Goal: Task Accomplishment & Management: Manage account settings

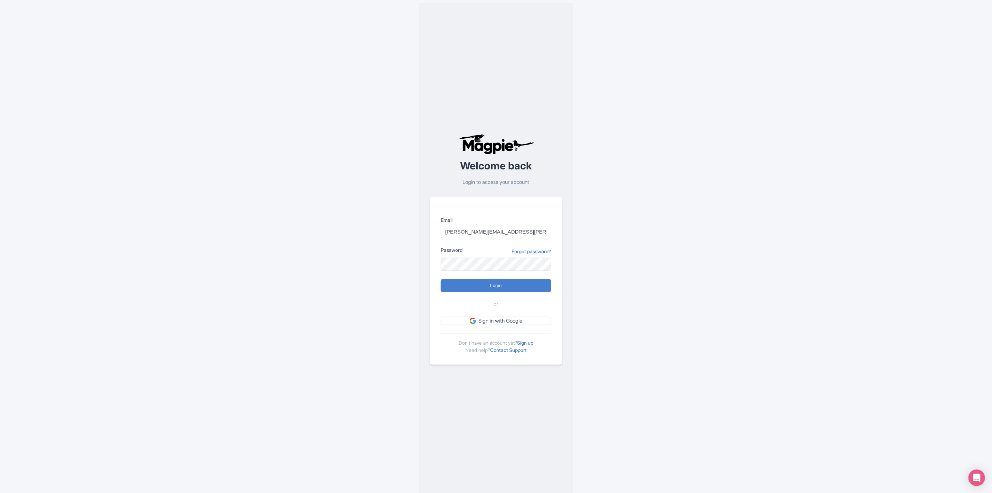
click at [441, 279] on input "Login" at bounding box center [496, 285] width 111 height 13
type input "Logging in..."
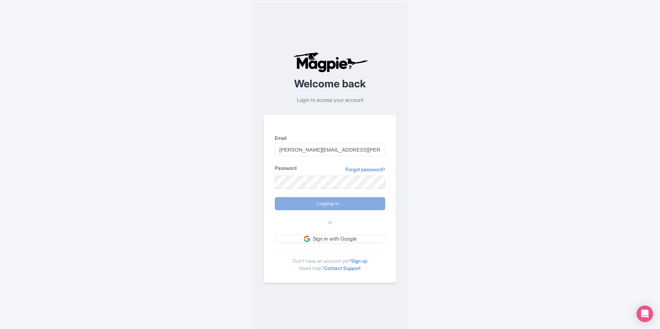
click at [530, 165] on div "Welcome back Login to access your account Email mohamud.amin@dnata.com Password…" at bounding box center [330, 167] width 442 height 335
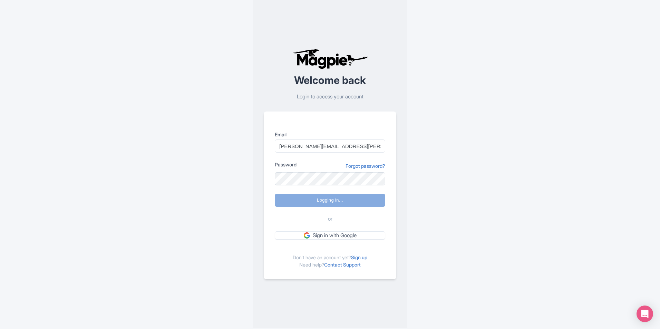
scroll to position [6, 0]
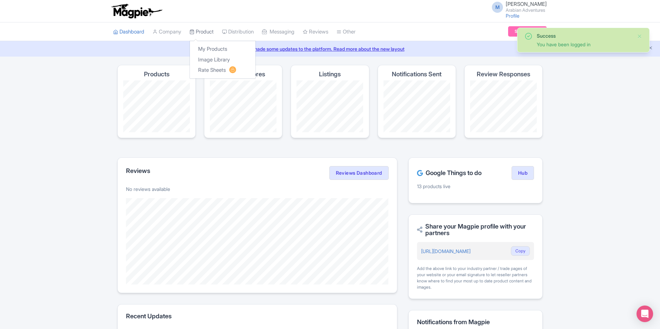
click at [201, 31] on link "Product" at bounding box center [202, 31] width 24 height 19
click at [208, 46] on link "My Products" at bounding box center [223, 49] width 66 height 11
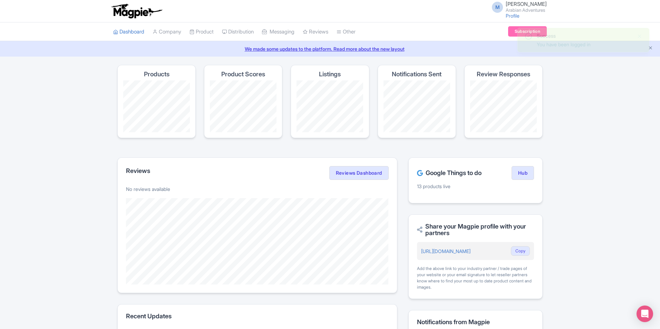
scroll to position [69, 0]
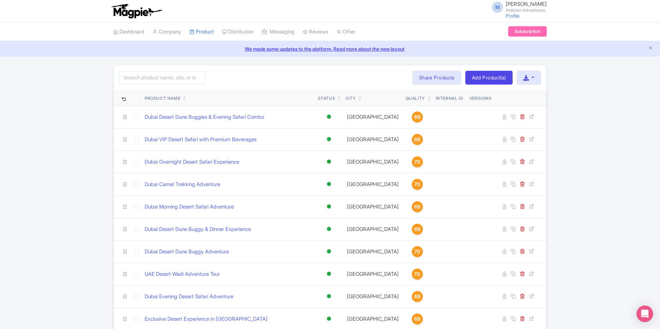
click at [121, 0] on html "M Mohamud Amin Arabian Adventures Profile Users Settings Sign out Dashboard Com…" at bounding box center [330, 164] width 660 height 329
click at [126, 11] on img at bounding box center [137, 10] width 54 height 15
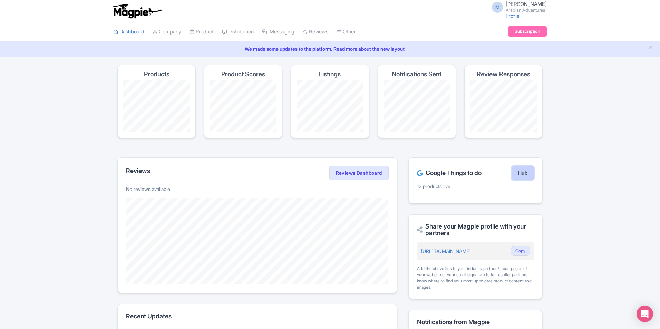
click at [525, 172] on link "Hub" at bounding box center [523, 173] width 22 height 14
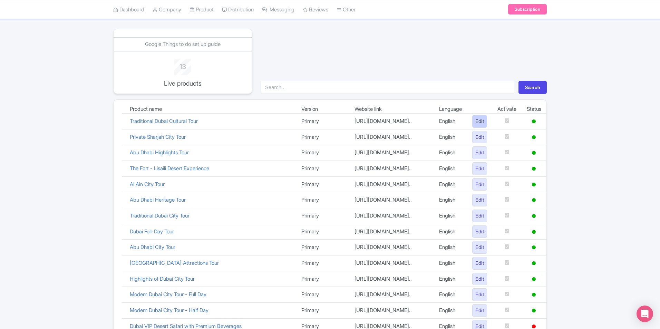
scroll to position [35, 0]
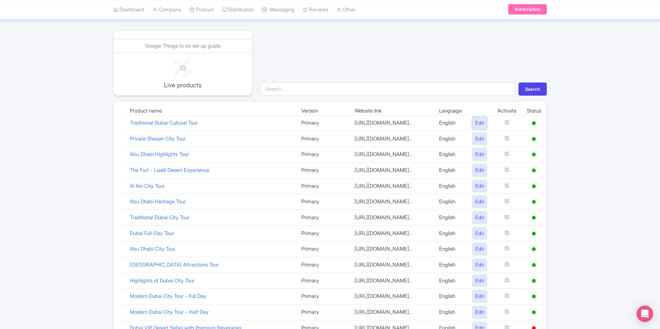
click at [485, 125] on link "Edit" at bounding box center [479, 123] width 15 height 13
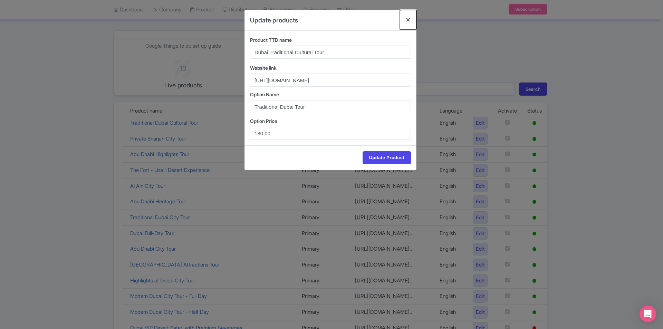
click at [408, 15] on button "Close" at bounding box center [408, 20] width 17 height 20
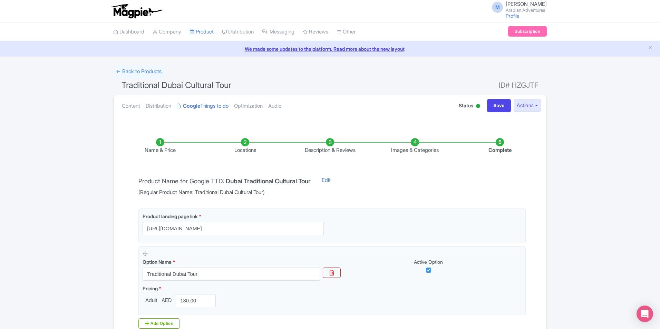
scroll to position [82, 0]
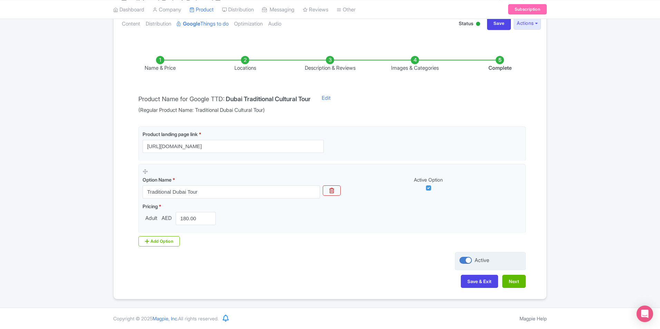
click at [465, 259] on div at bounding box center [466, 260] width 12 height 7
click at [464, 259] on input "Active" at bounding box center [462, 260] width 4 height 4
checkbox input "false"
click at [515, 281] on button "Next" at bounding box center [513, 281] width 23 height 13
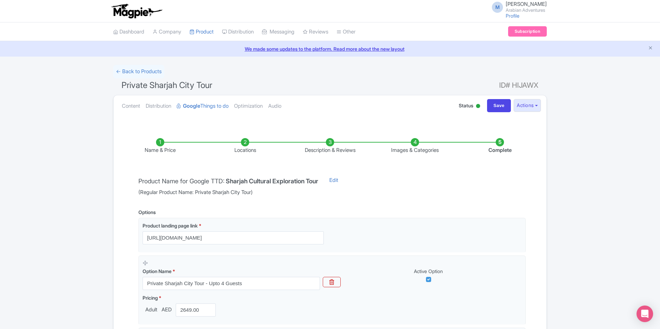
scroll to position [124, 0]
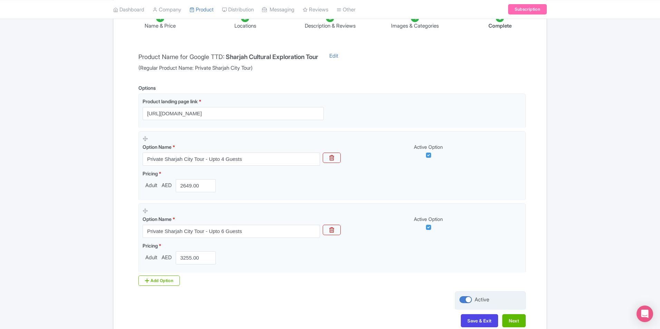
click at [469, 301] on div at bounding box center [466, 299] width 12 height 7
click at [464, 301] on input "Active" at bounding box center [462, 300] width 4 height 4
checkbox input "false"
click at [508, 317] on button "Next" at bounding box center [513, 320] width 23 height 13
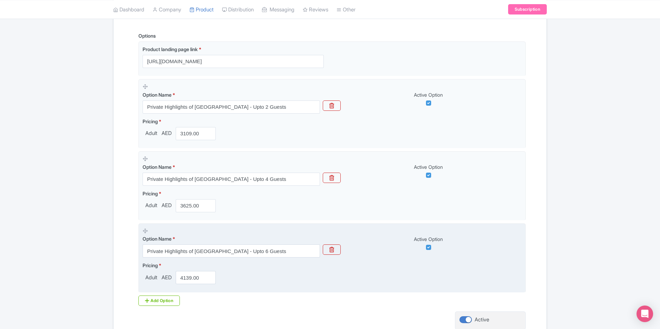
scroll to position [236, 0]
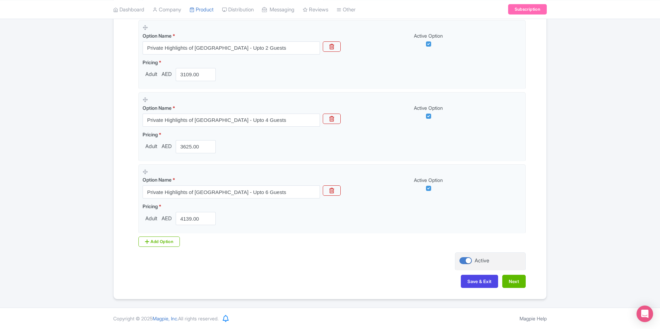
drag, startPoint x: 464, startPoint y: 260, endPoint x: 511, endPoint y: 275, distance: 49.5
click at [464, 260] on div at bounding box center [466, 260] width 12 height 7
click at [464, 260] on input "Active" at bounding box center [462, 260] width 4 height 4
checkbox input "false"
click at [516, 288] on button "Next" at bounding box center [513, 281] width 23 height 13
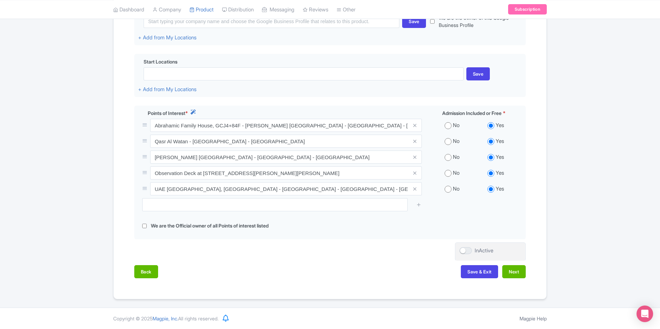
scroll to position [188, 0]
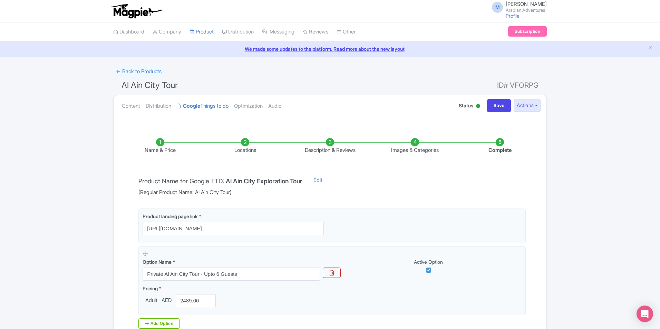
scroll to position [82, 0]
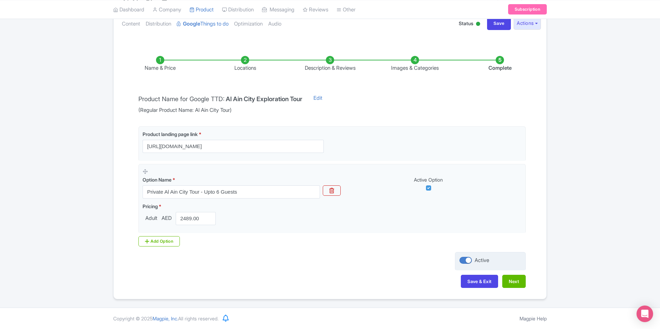
click at [465, 257] on div "Active" at bounding box center [490, 261] width 71 height 19
click at [466, 258] on div at bounding box center [466, 260] width 12 height 7
click at [464, 258] on input "Active" at bounding box center [462, 260] width 4 height 4
checkbox input "false"
click at [519, 280] on button "Next" at bounding box center [513, 281] width 23 height 13
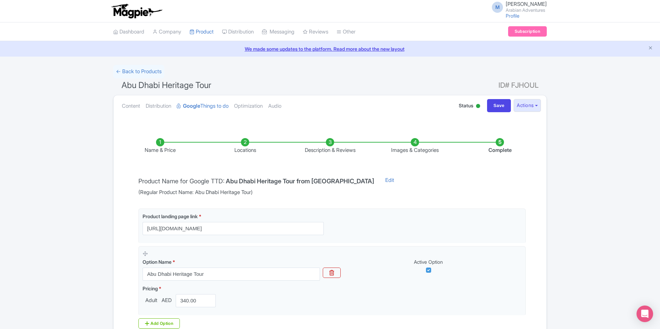
scroll to position [82, 0]
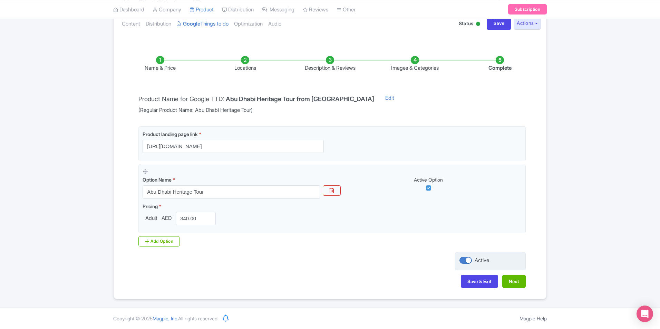
click at [467, 263] on div at bounding box center [466, 260] width 12 height 7
click at [464, 263] on input "Active" at bounding box center [462, 260] width 4 height 4
checkbox input "false"
click at [510, 279] on button "Next" at bounding box center [513, 281] width 23 height 13
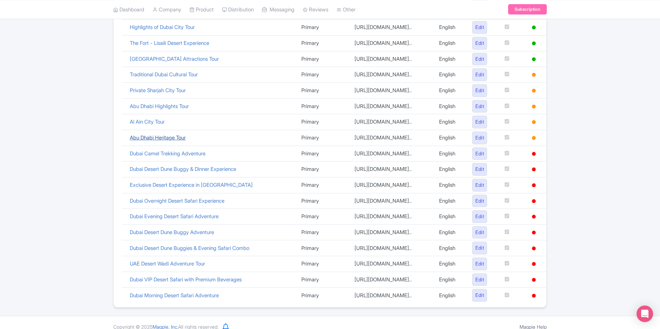
scroll to position [206, 0]
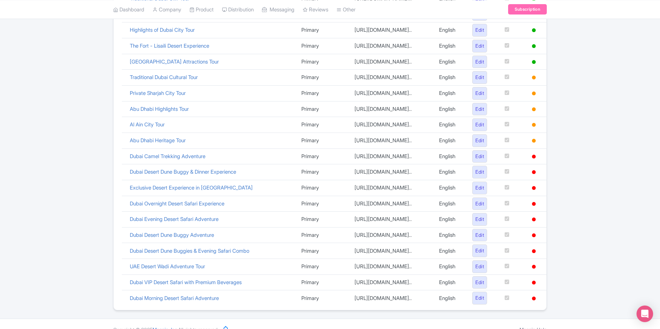
click at [576, 103] on div "Google Things to do set up guide 8 Live products Search Product name Version We…" at bounding box center [330, 85] width 660 height 452
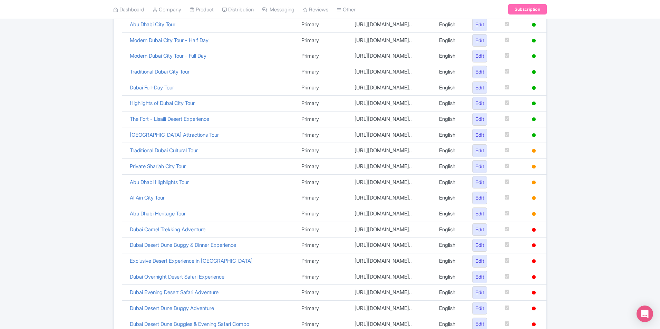
scroll to position [103, 0]
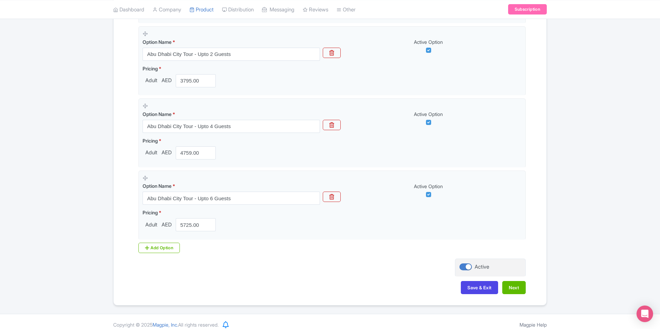
scroll to position [236, 0]
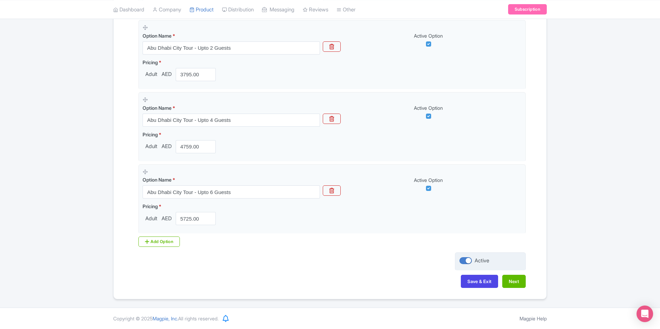
click at [467, 261] on div at bounding box center [466, 260] width 12 height 7
click at [464, 261] on input "Active" at bounding box center [462, 260] width 4 height 4
checkbox input "false"
click at [516, 280] on button "Next" at bounding box center [513, 281] width 23 height 13
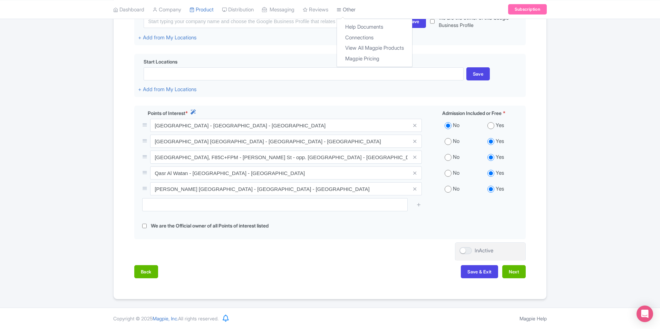
scroll to position [188, 0]
click at [487, 272] on button "Save & Exit" at bounding box center [479, 271] width 37 height 13
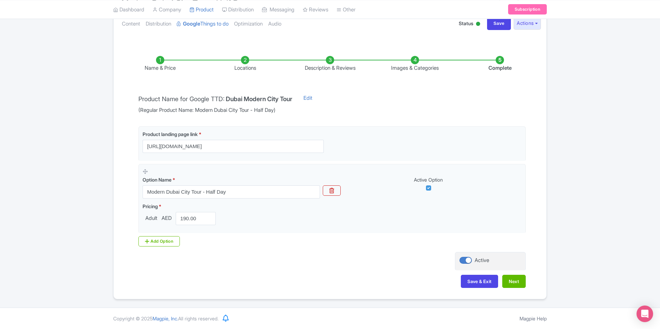
scroll to position [82, 0]
click at [469, 259] on div at bounding box center [466, 260] width 12 height 7
click at [464, 259] on input "Active" at bounding box center [462, 260] width 4 height 4
checkbox input "false"
click at [521, 281] on button "Next" at bounding box center [513, 281] width 23 height 13
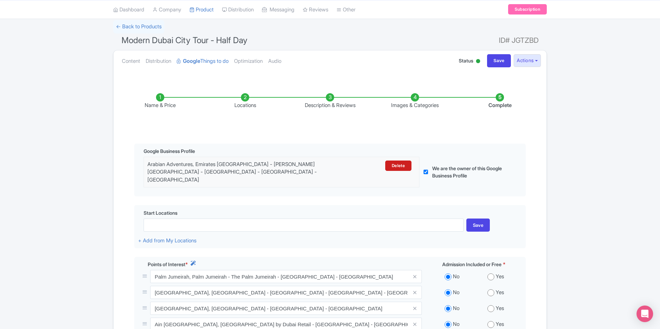
scroll to position [13, 0]
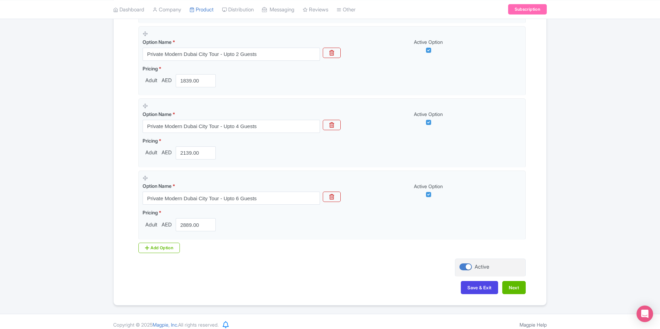
scroll to position [236, 0]
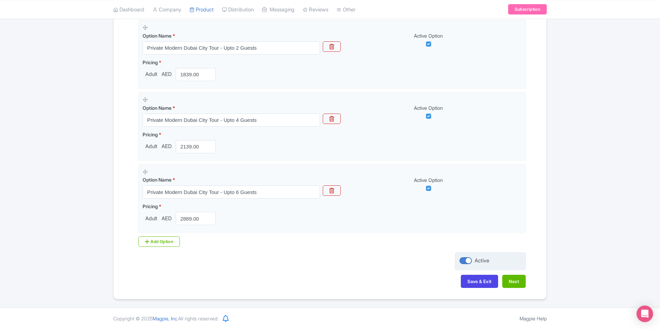
click at [470, 261] on div at bounding box center [466, 260] width 12 height 7
click at [464, 261] on input "Active" at bounding box center [462, 260] width 4 height 4
checkbox input "false"
click at [511, 282] on button "Next" at bounding box center [513, 281] width 23 height 13
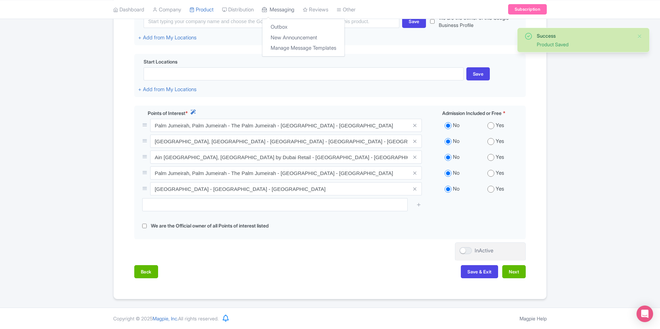
scroll to position [188, 0]
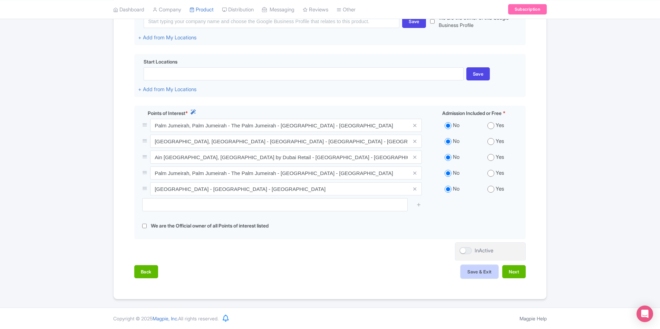
click at [484, 271] on button "Save & Exit" at bounding box center [479, 271] width 37 height 13
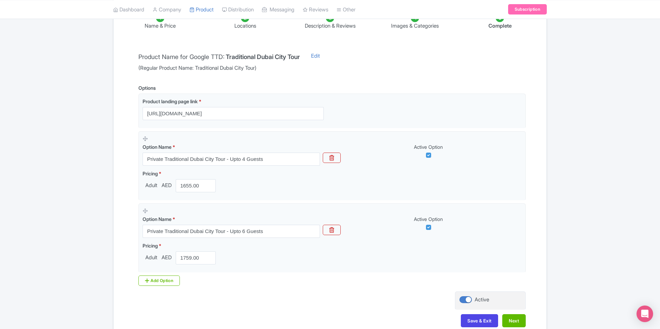
scroll to position [124, 0]
click at [468, 297] on div at bounding box center [466, 299] width 12 height 7
click at [464, 298] on input "Active" at bounding box center [462, 300] width 4 height 4
checkbox input "false"
click at [515, 325] on button "Next" at bounding box center [513, 320] width 23 height 13
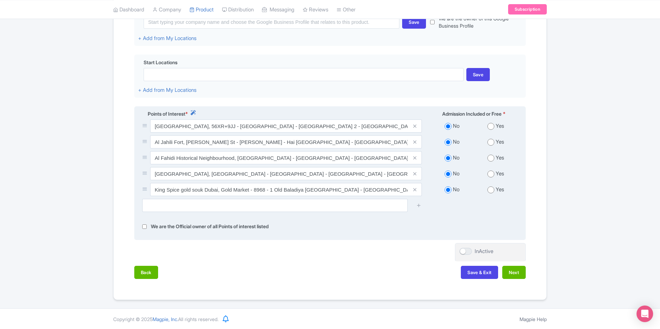
scroll to position [188, 0]
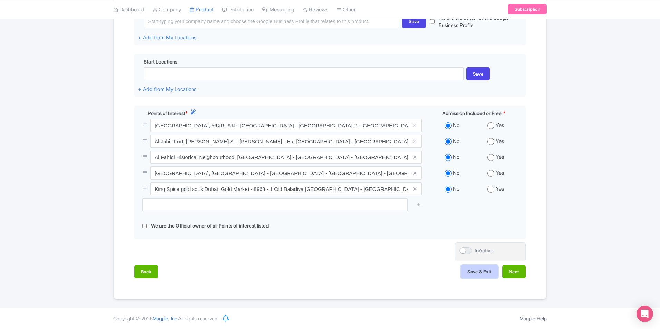
click at [494, 273] on button "Save & Exit" at bounding box center [479, 271] width 37 height 13
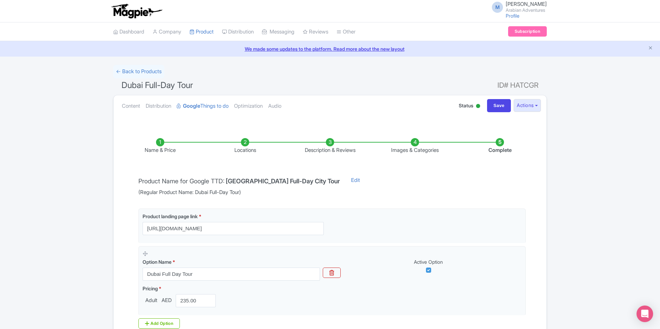
scroll to position [82, 0]
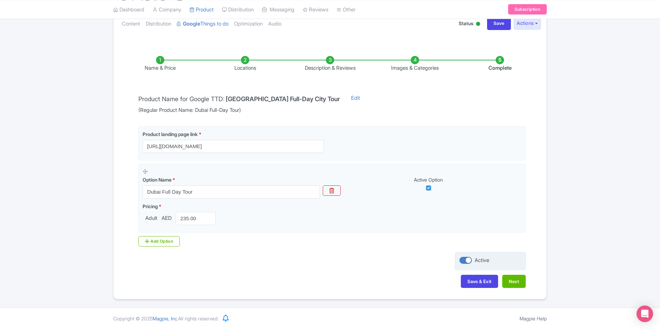
click at [470, 259] on div at bounding box center [466, 260] width 12 height 7
click at [464, 259] on input "Active" at bounding box center [462, 260] width 4 height 4
checkbox input "false"
click at [516, 280] on button "Next" at bounding box center [513, 281] width 23 height 13
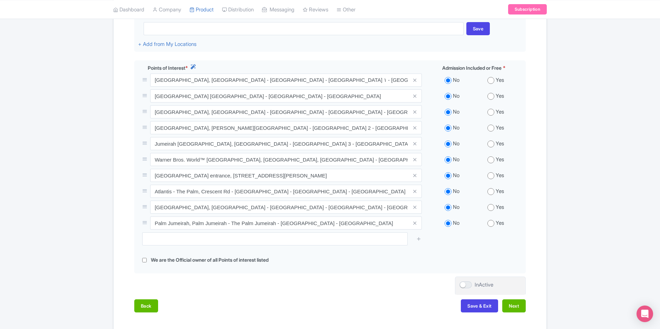
scroll to position [267, 0]
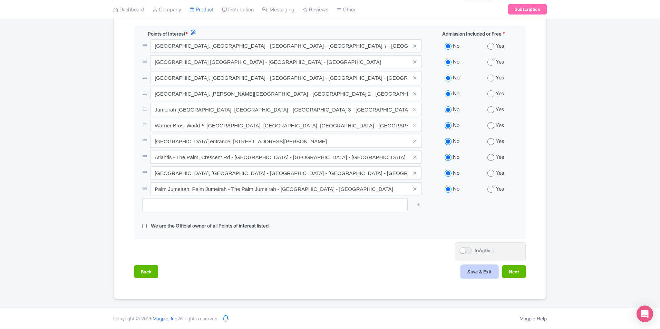
click at [479, 275] on button "Save & Exit" at bounding box center [479, 271] width 37 height 13
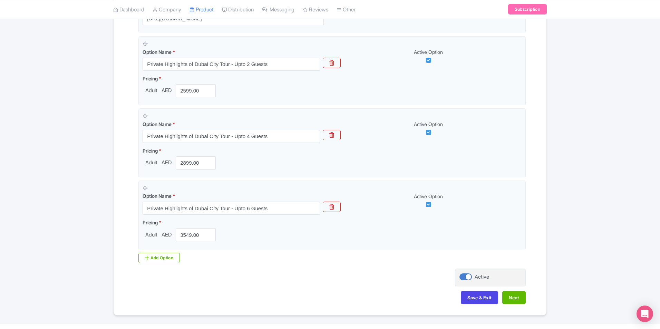
scroll to position [236, 0]
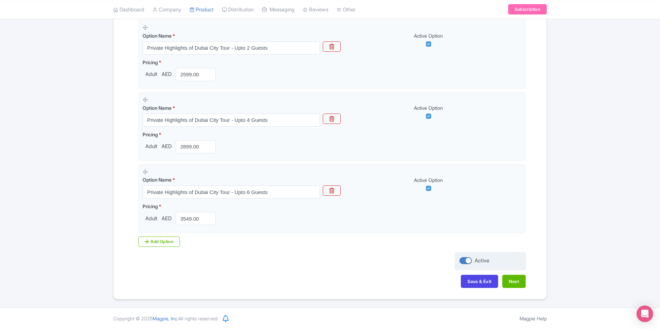
click at [471, 260] on div at bounding box center [466, 260] width 12 height 7
click at [464, 260] on input "Active" at bounding box center [462, 260] width 4 height 4
checkbox input "false"
click at [512, 281] on button "Next" at bounding box center [513, 281] width 23 height 13
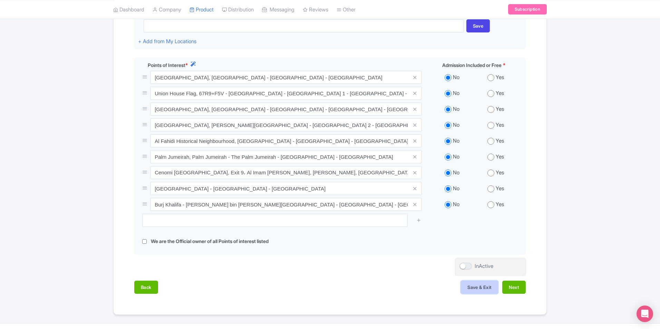
click at [468, 286] on button "Save & Exit" at bounding box center [479, 287] width 37 height 13
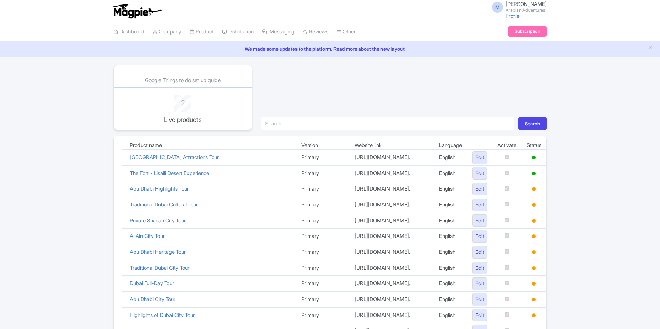
scroll to position [99, 0]
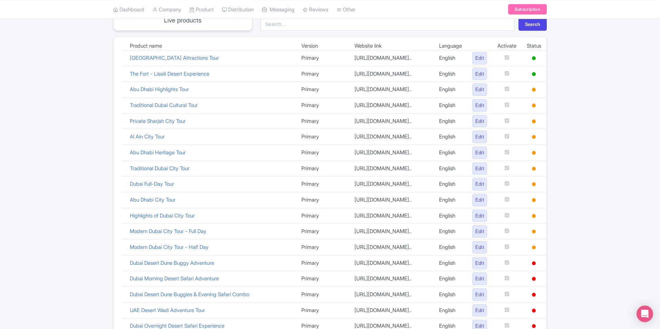
click at [637, 139] on div "Google Things to do set up guide 2 Live products Search Product name Version We…" at bounding box center [330, 191] width 660 height 452
drag, startPoint x: 604, startPoint y: 132, endPoint x: 603, endPoint y: 127, distance: 4.2
click at [604, 131] on div "Google Things to do set up guide 2 Live products Search Product name Version We…" at bounding box center [330, 191] width 660 height 452
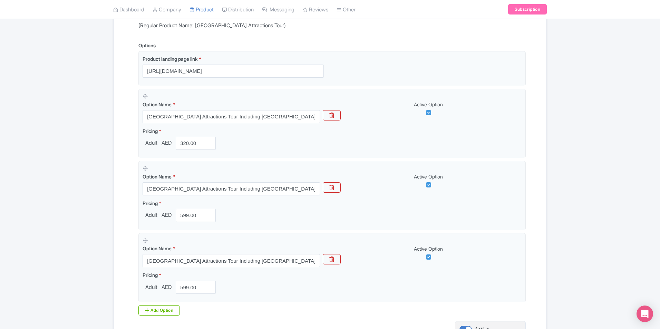
scroll to position [236, 0]
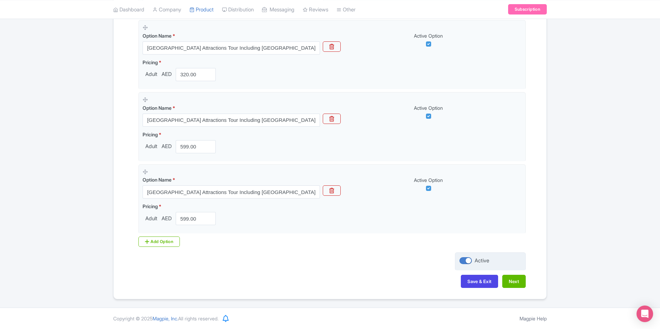
click at [468, 258] on div at bounding box center [466, 260] width 12 height 7
click at [464, 258] on input "Active" at bounding box center [462, 260] width 4 height 4
checkbox input "false"
click at [475, 287] on button "Save & Exit" at bounding box center [479, 281] width 37 height 13
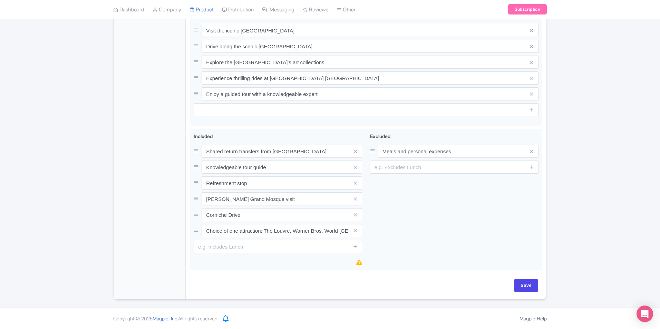
drag, startPoint x: 601, startPoint y: 182, endPoint x: 604, endPoint y: 186, distance: 5.1
click at [601, 182] on div "← Back to Products [GEOGRAPHIC_DATA] Attractions Tour ID# INEWHM Content Distri…" at bounding box center [330, 23] width 660 height 552
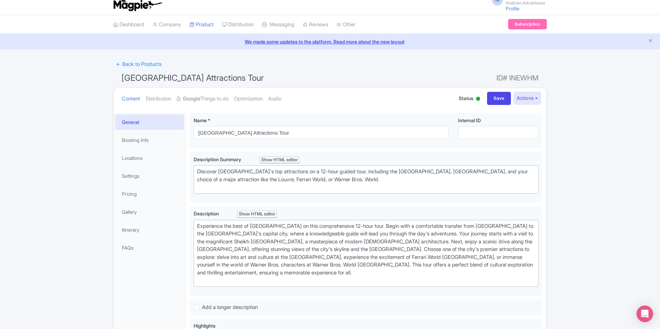
scroll to position [7, 0]
